Goal: Task Accomplishment & Management: Use online tool/utility

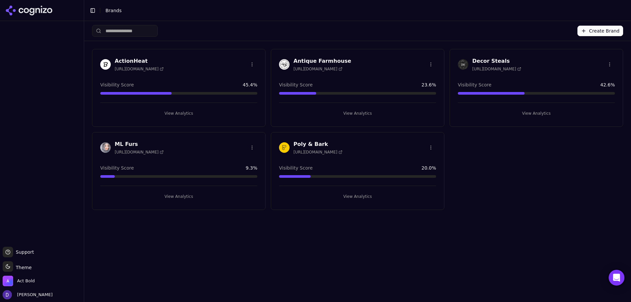
click at [130, 144] on h3 "ML Furs" at bounding box center [139, 144] width 49 height 8
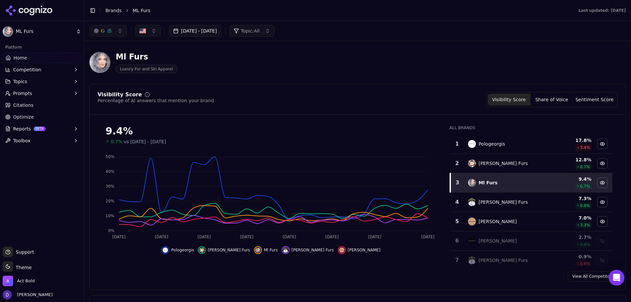
click at [195, 28] on button "[DATE] - [DATE]" at bounding box center [195, 31] width 52 height 12
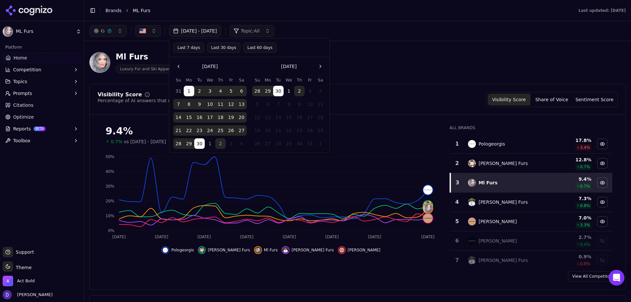
click at [195, 42] on div "Last 7 days Last 30 days Last 60 days" at bounding box center [249, 47] width 160 height 19
click at [190, 49] on button "Last 7 days" at bounding box center [188, 47] width 31 height 11
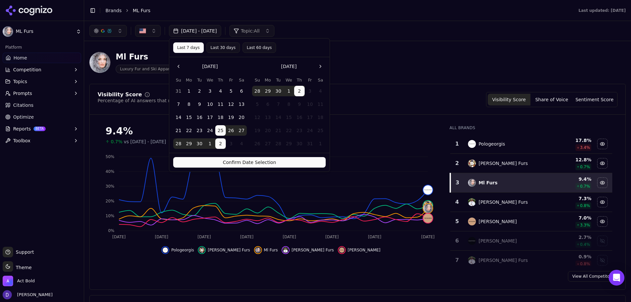
click at [228, 160] on button "Confirm Date Selection" at bounding box center [249, 162] width 153 height 11
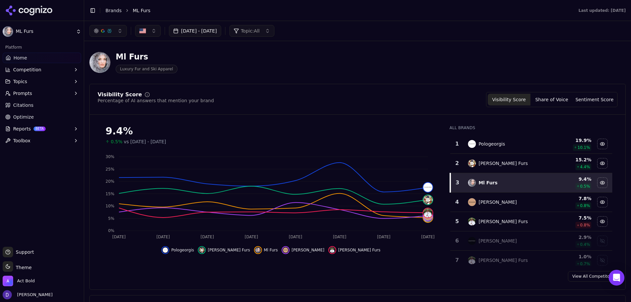
click at [553, 86] on div "Visibility Score Percentage of AI answers that mention your brand Visibility Sc…" at bounding box center [357, 187] width 536 height 206
click at [552, 104] on button "Share of Voice" at bounding box center [551, 100] width 43 height 12
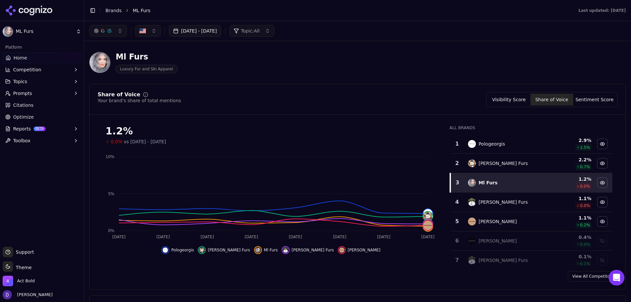
click at [33, 60] on link "Home" at bounding box center [42, 58] width 79 height 11
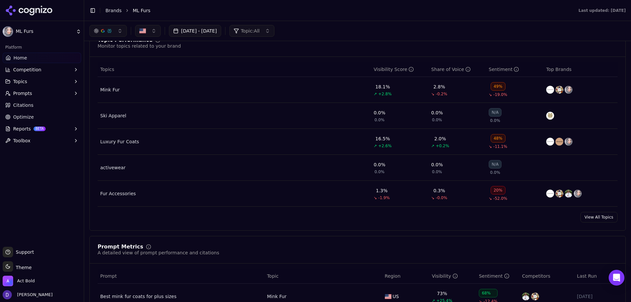
scroll to position [263, 0]
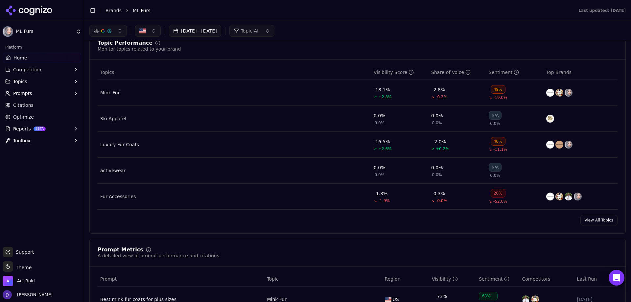
click at [599, 214] on div "Topic Performance Monitor topics related to your brand Topics Visibility Score …" at bounding box center [357, 132] width 536 height 201
click at [593, 218] on link "View All Topics" at bounding box center [598, 220] width 37 height 11
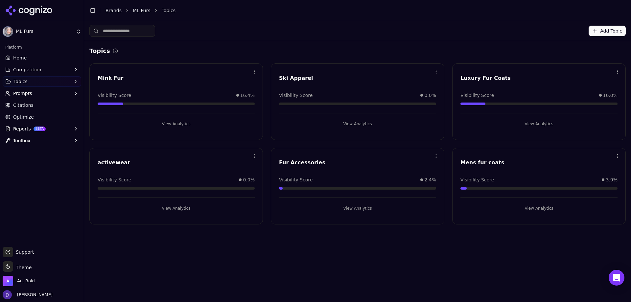
click at [20, 62] on link "Home" at bounding box center [42, 58] width 79 height 11
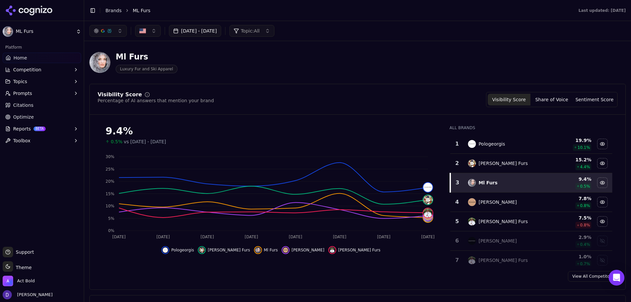
click at [30, 58] on link "Home" at bounding box center [42, 58] width 79 height 11
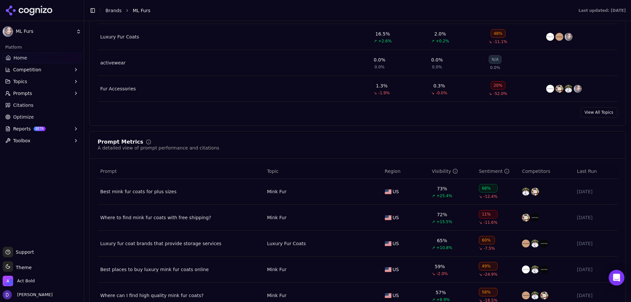
scroll to position [427, 0]
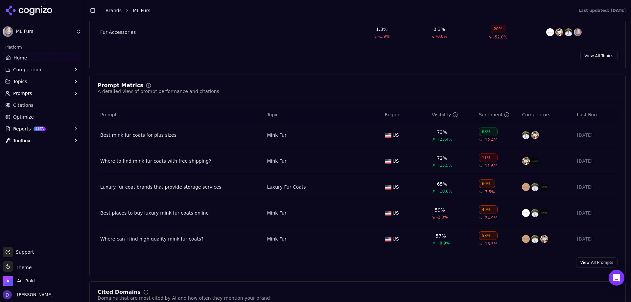
click at [596, 265] on link "View All Prompts" at bounding box center [596, 262] width 41 height 11
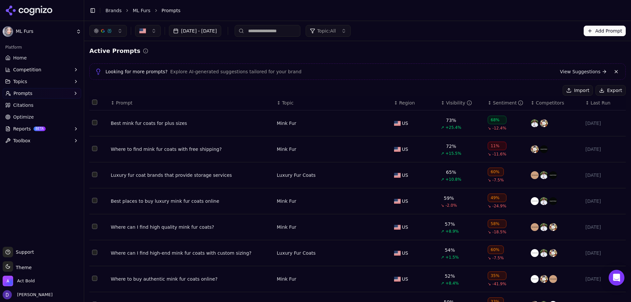
click at [612, 95] on button "Export" at bounding box center [611, 90] width 30 height 11
